Goal: Task Accomplishment & Management: Use online tool/utility

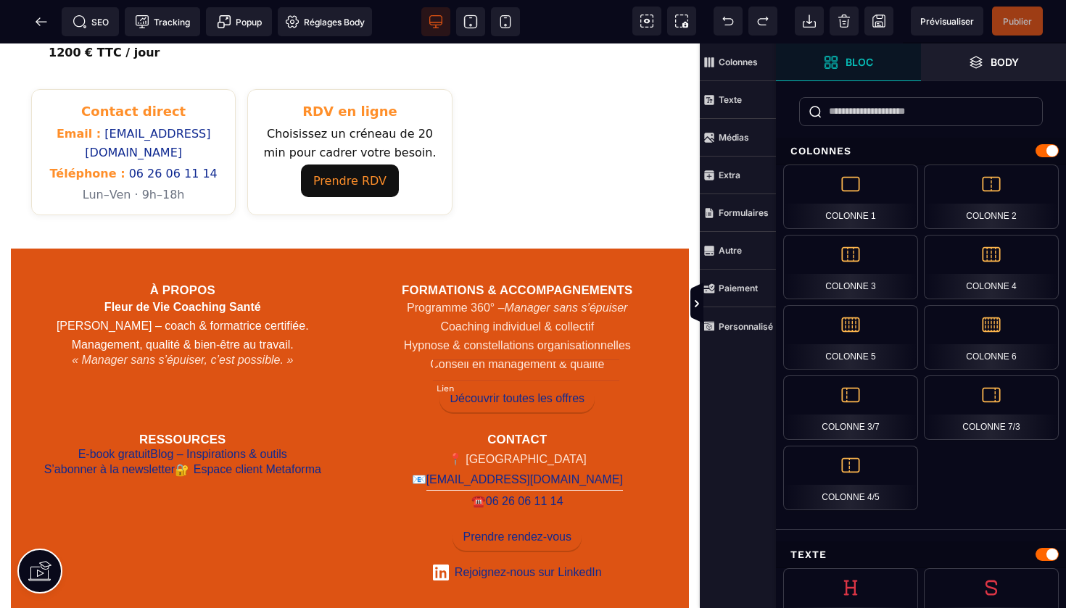
scroll to position [850, 0]
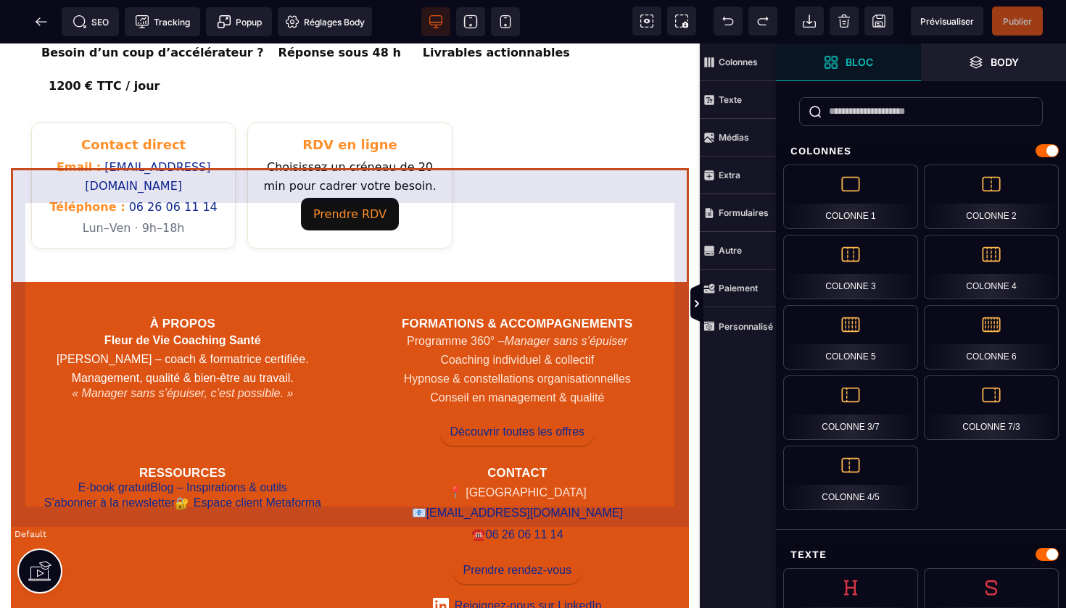
click at [515, 282] on div "À propos Fleur de Vie Coaching Santé Isabelle Delahaye – coach & formatrice cer…" at bounding box center [350, 459] width 678 height 355
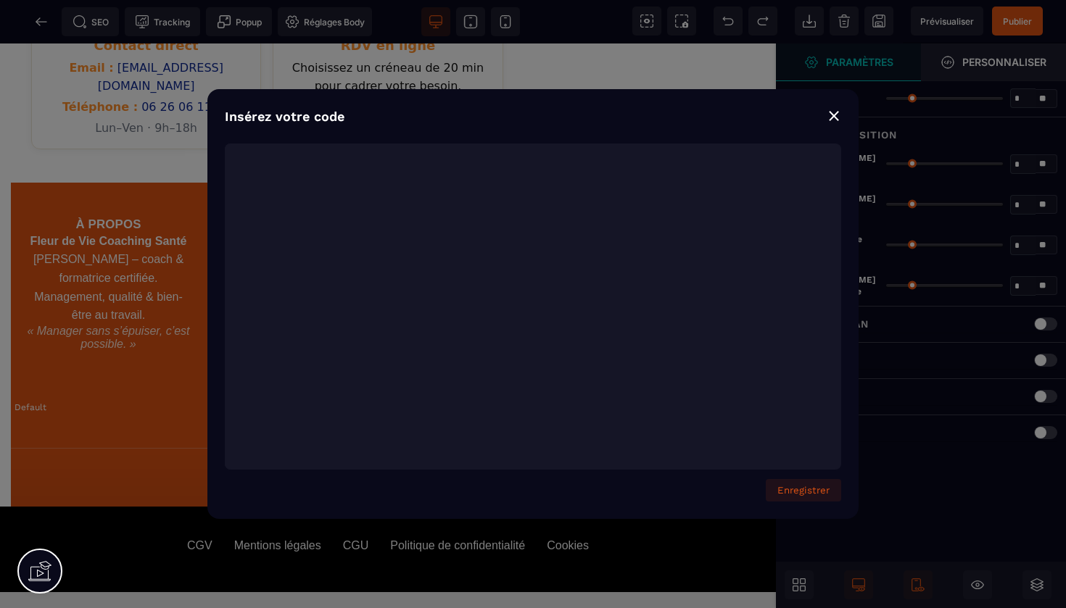
scroll to position [3096, 0]
type textarea "**********"
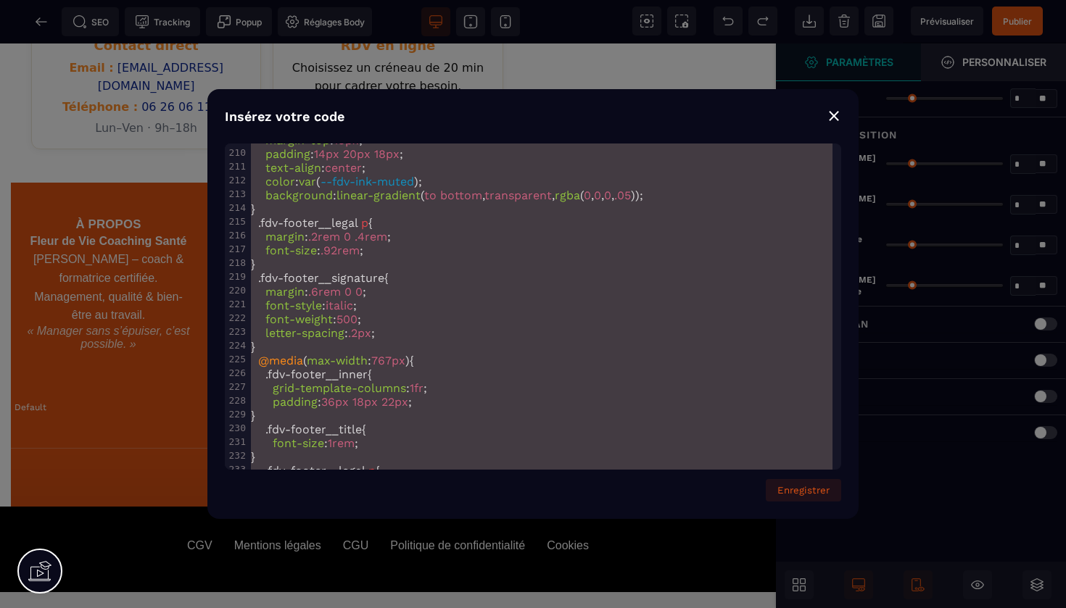
scroll to position [3264, 0]
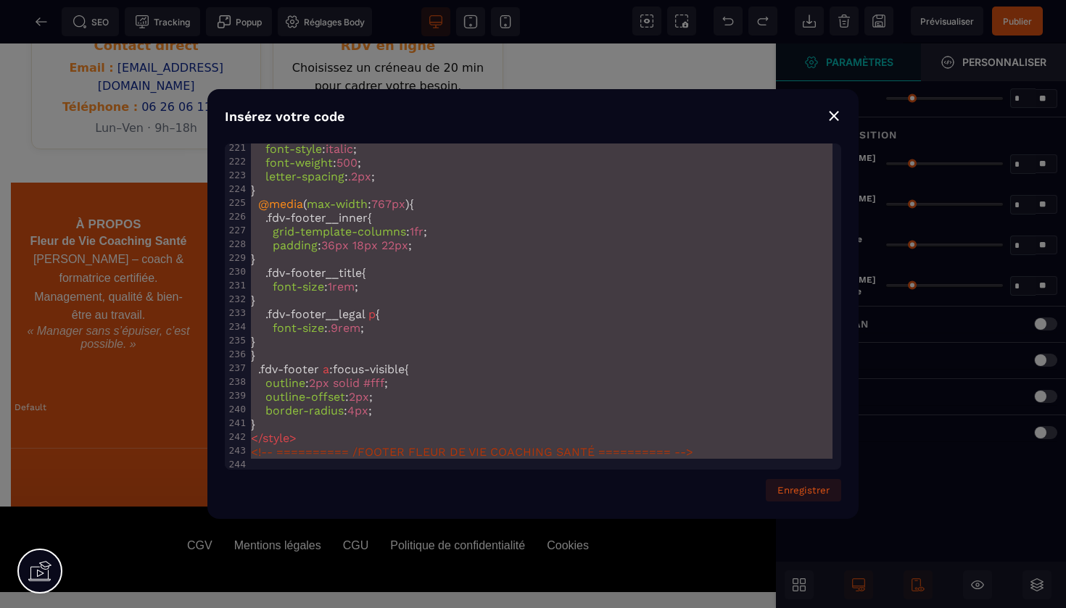
drag, startPoint x: 250, startPoint y: 152, endPoint x: 389, endPoint y: 608, distance: 477.0
copy h3 "Formations"
click at [36, 28] on div "Insérez votre code ⨯ x <!-- ========== FOOTER FLEUR DE VIE COACHING SANTÉ (RDV …" at bounding box center [533, 304] width 1066 height 608
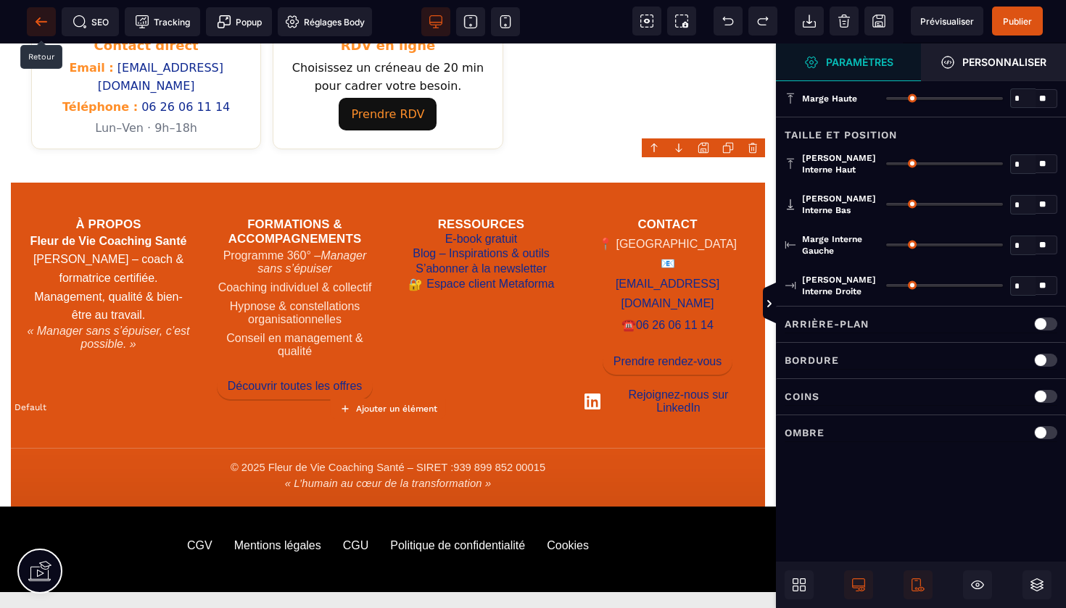
click at [39, 24] on icon at bounding box center [38, 21] width 4 height 8
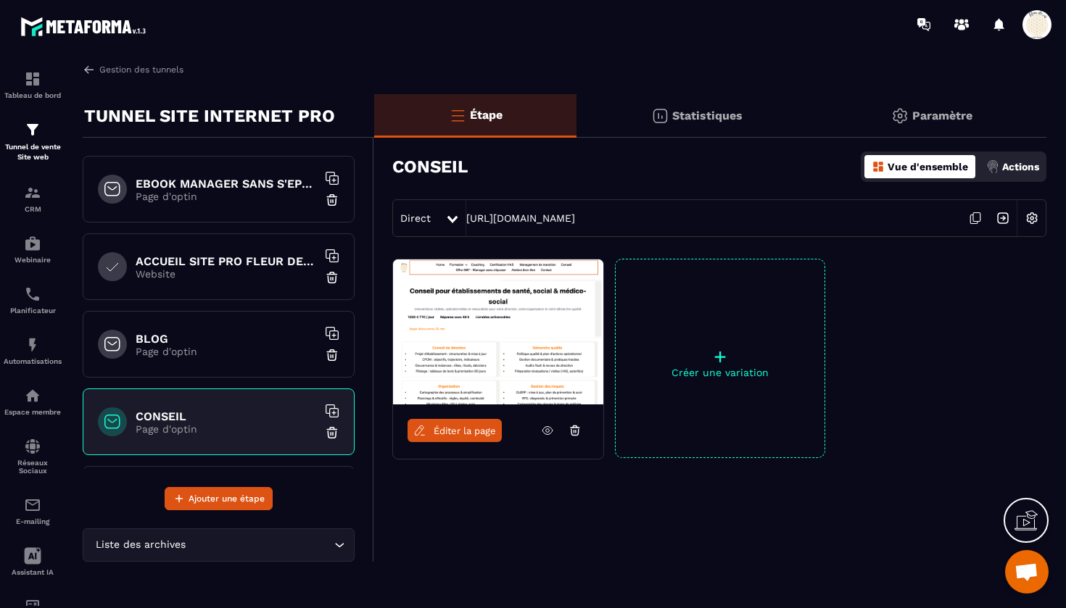
click at [216, 263] on h6 "ACCUEIL SITE PRO FLEUR DE VIE" at bounding box center [226, 262] width 181 height 14
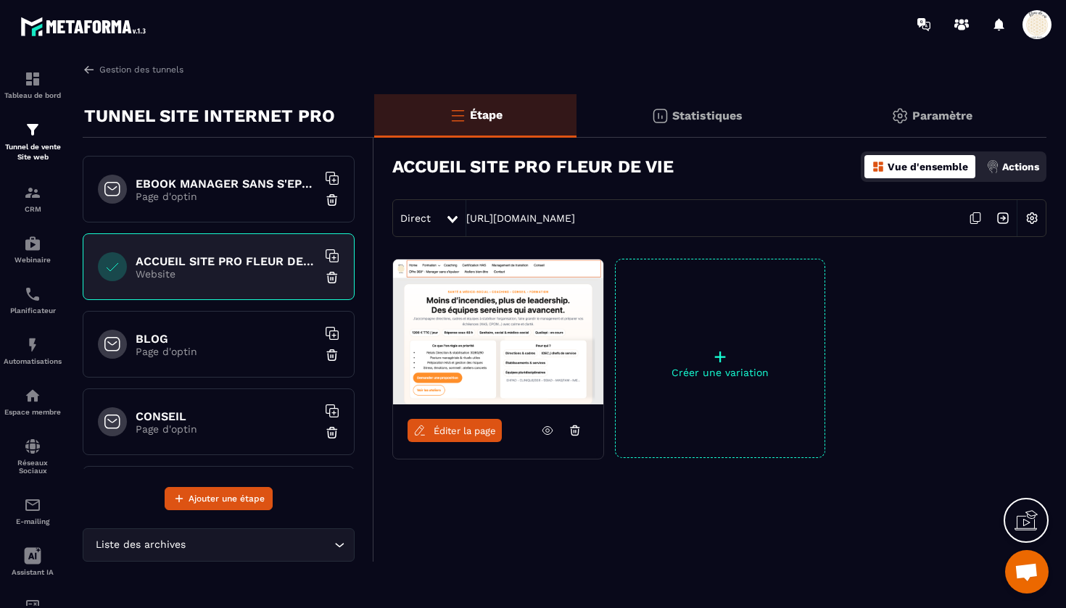
click at [466, 423] on link "Éditer la page" at bounding box center [455, 430] width 94 height 23
